Goal: Information Seeking & Learning: Learn about a topic

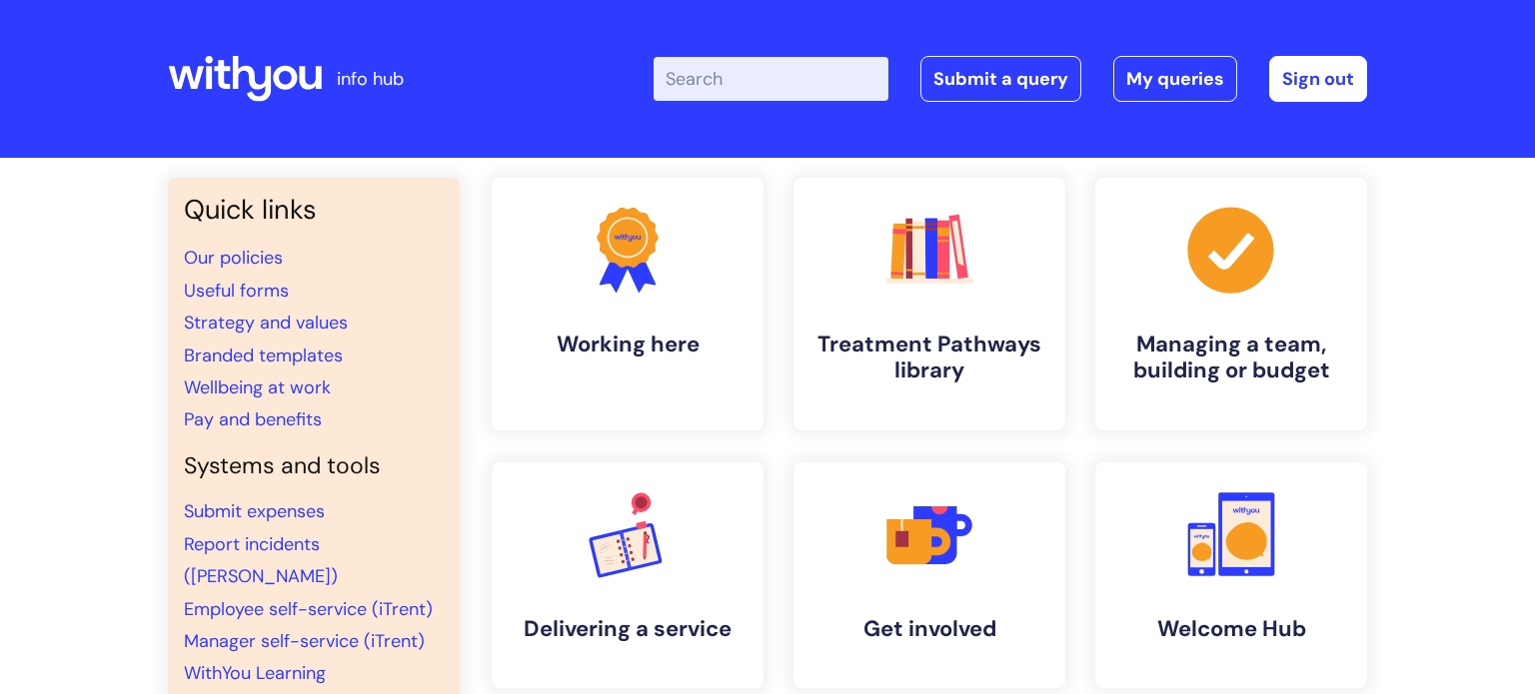
click at [713, 76] on input "Enter your search term here..." at bounding box center [771, 79] width 235 height 44
type input "my journ"
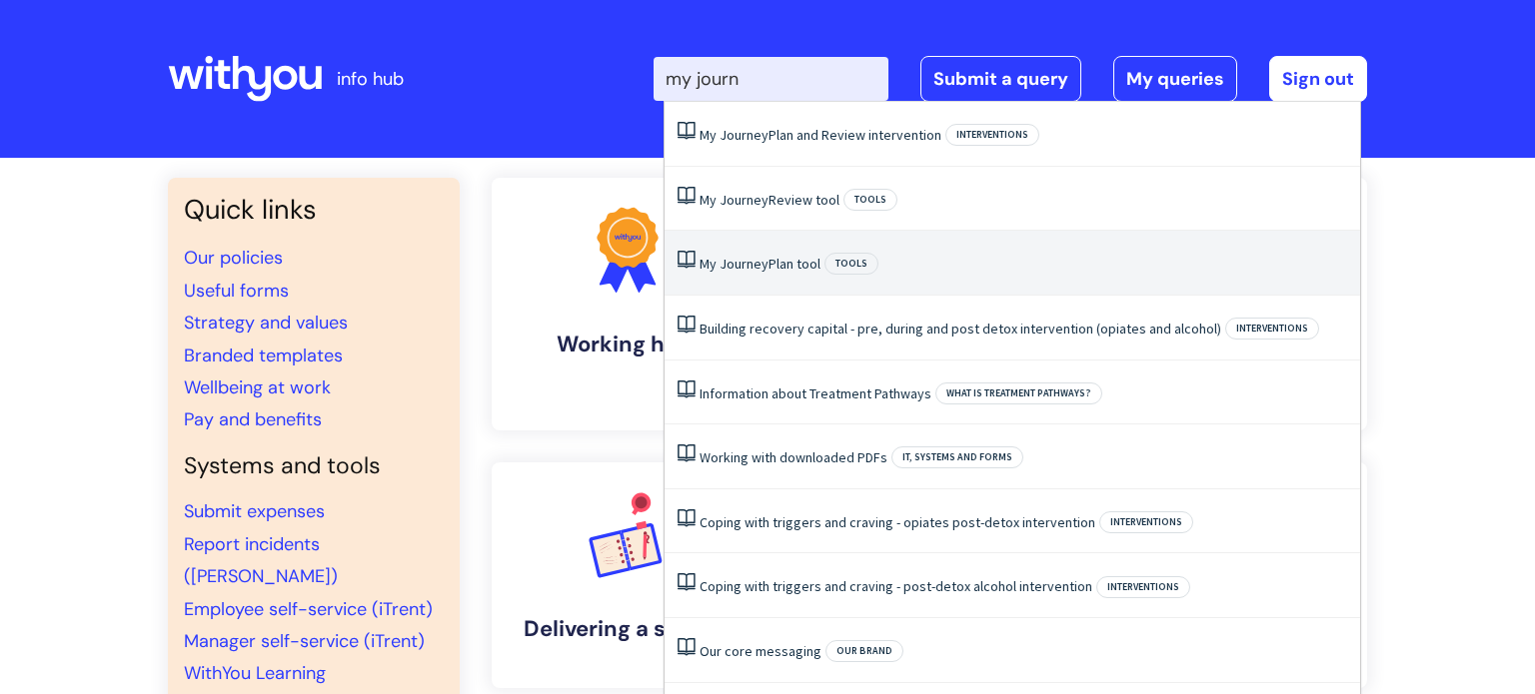
click at [754, 265] on span "Journey" at bounding box center [743, 264] width 49 height 18
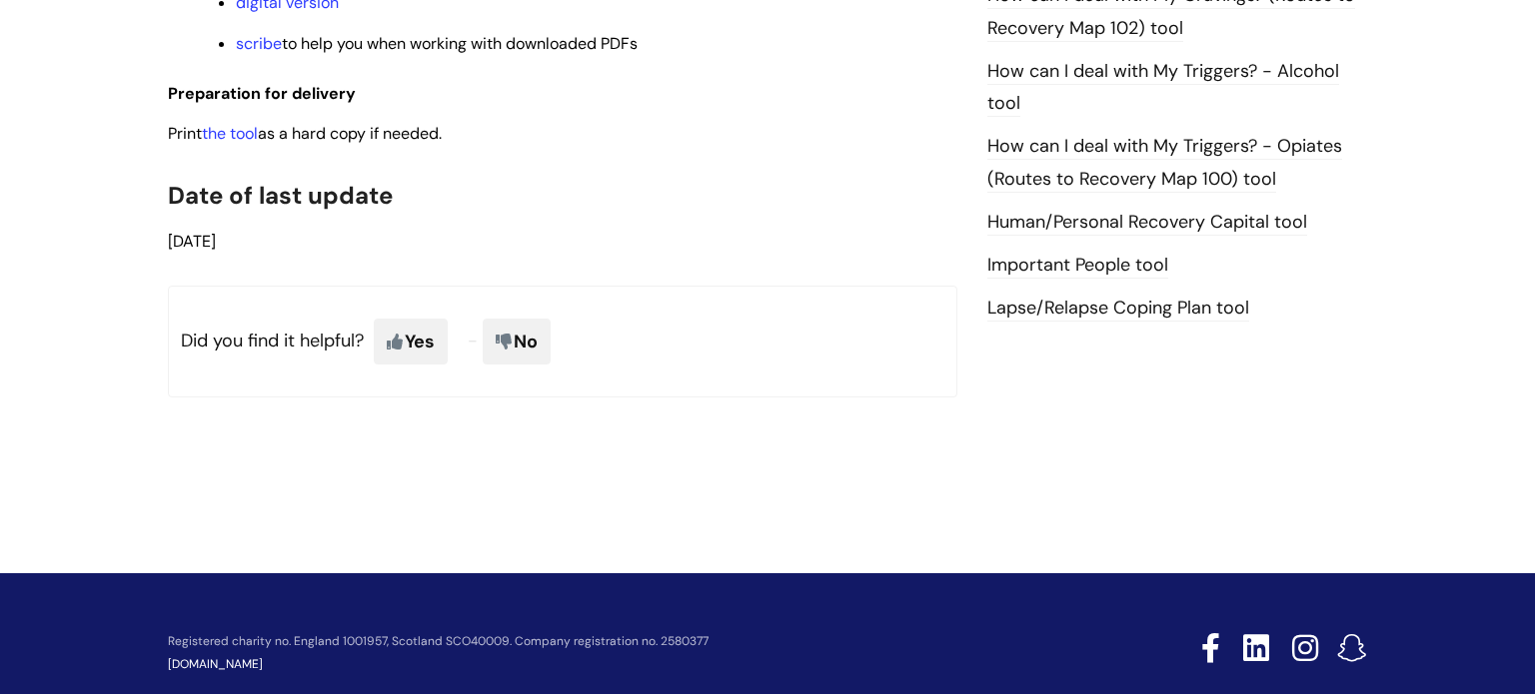
scroll to position [1367, 0]
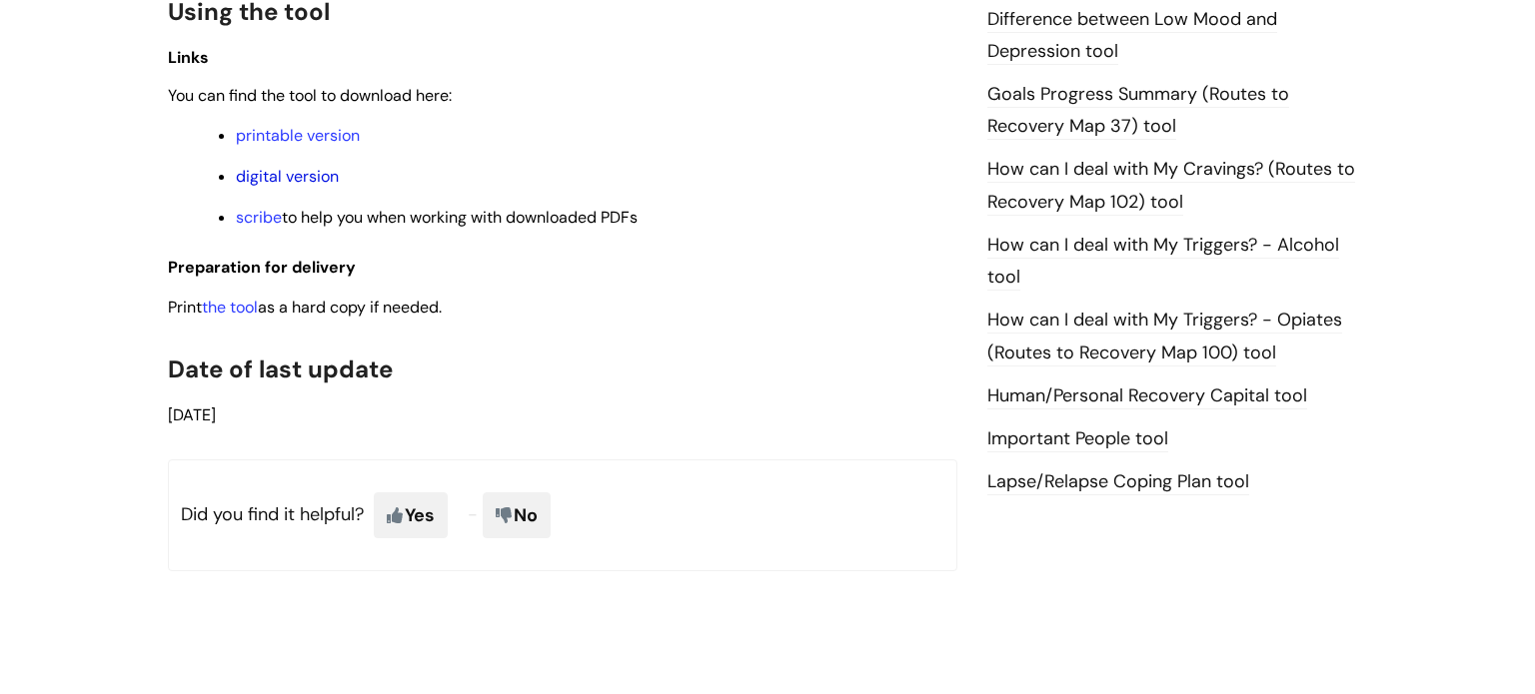
click at [296, 179] on link "digital version" at bounding box center [287, 176] width 103 height 21
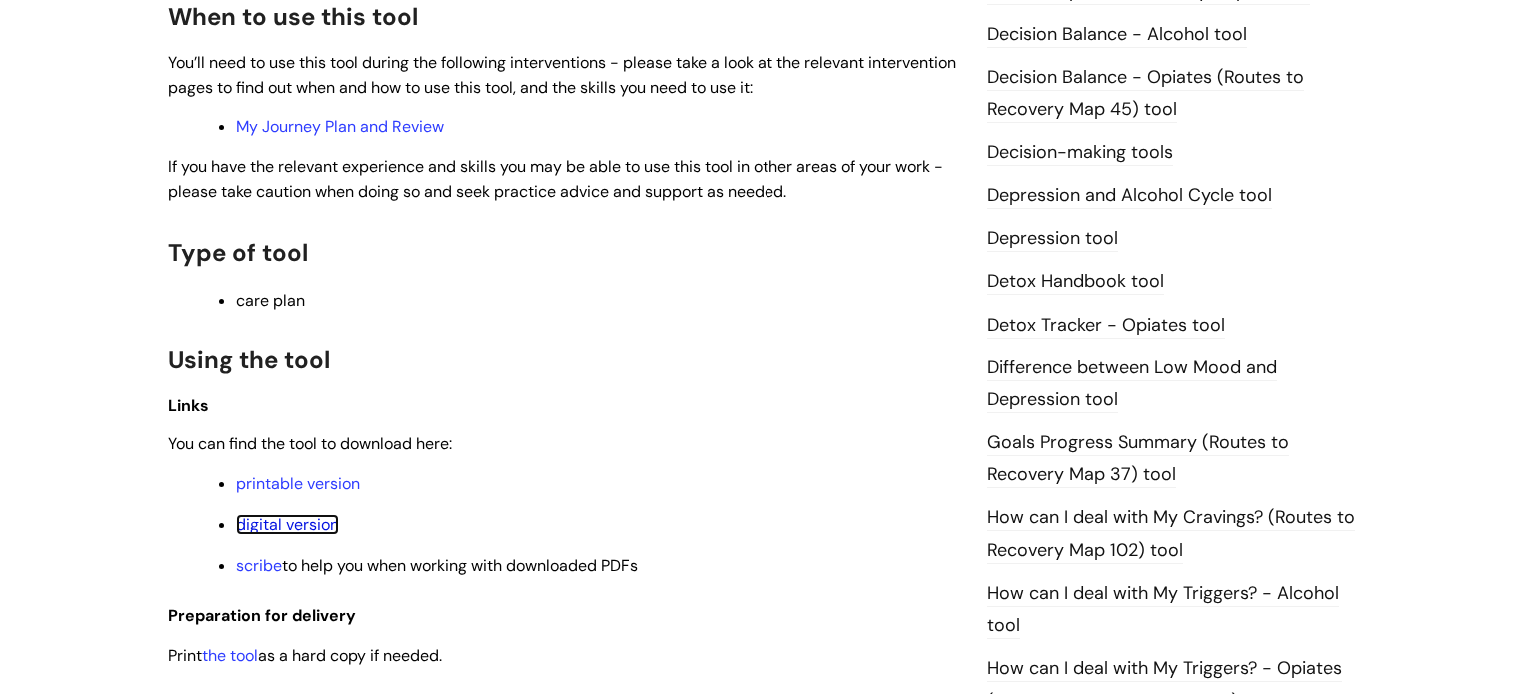
scroll to position [1021, 0]
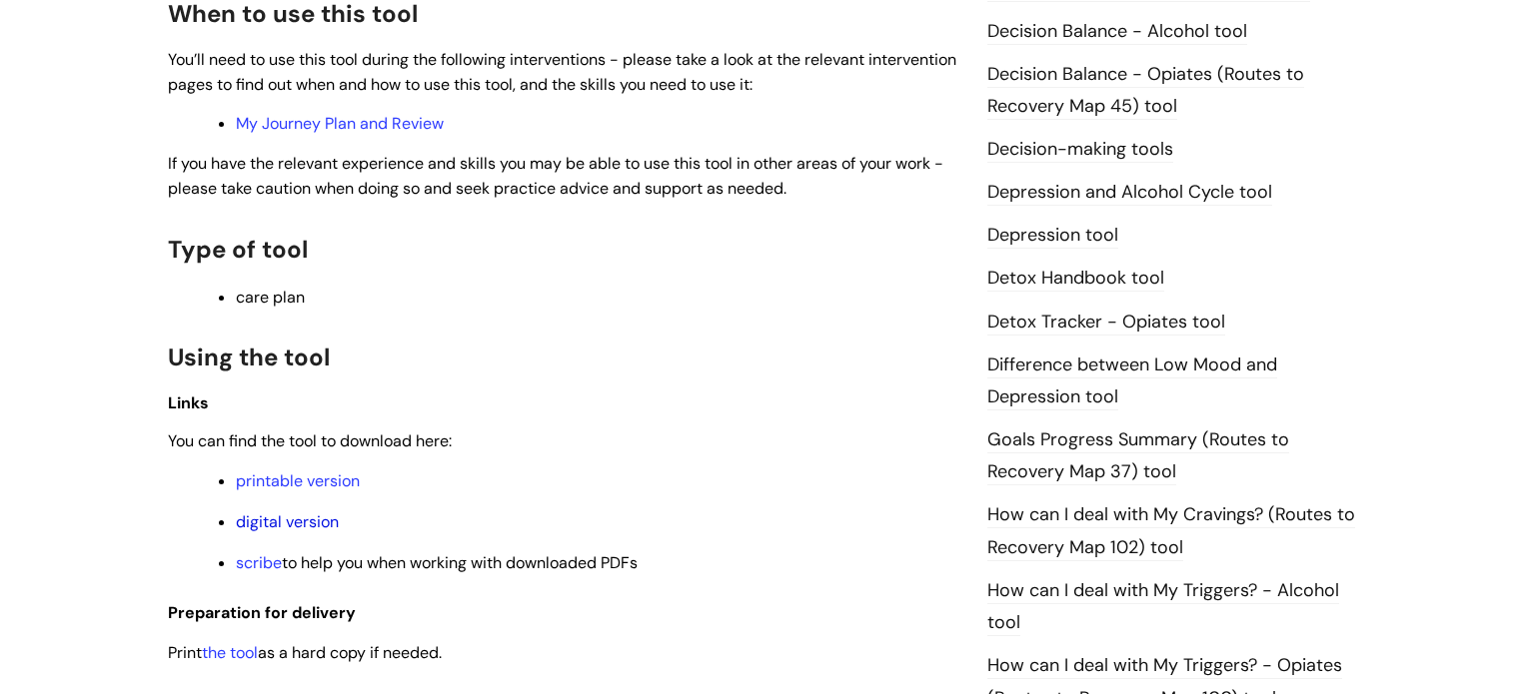
click at [272, 529] on link "digital version" at bounding box center [287, 522] width 103 height 21
